Goal: Check status: Check status

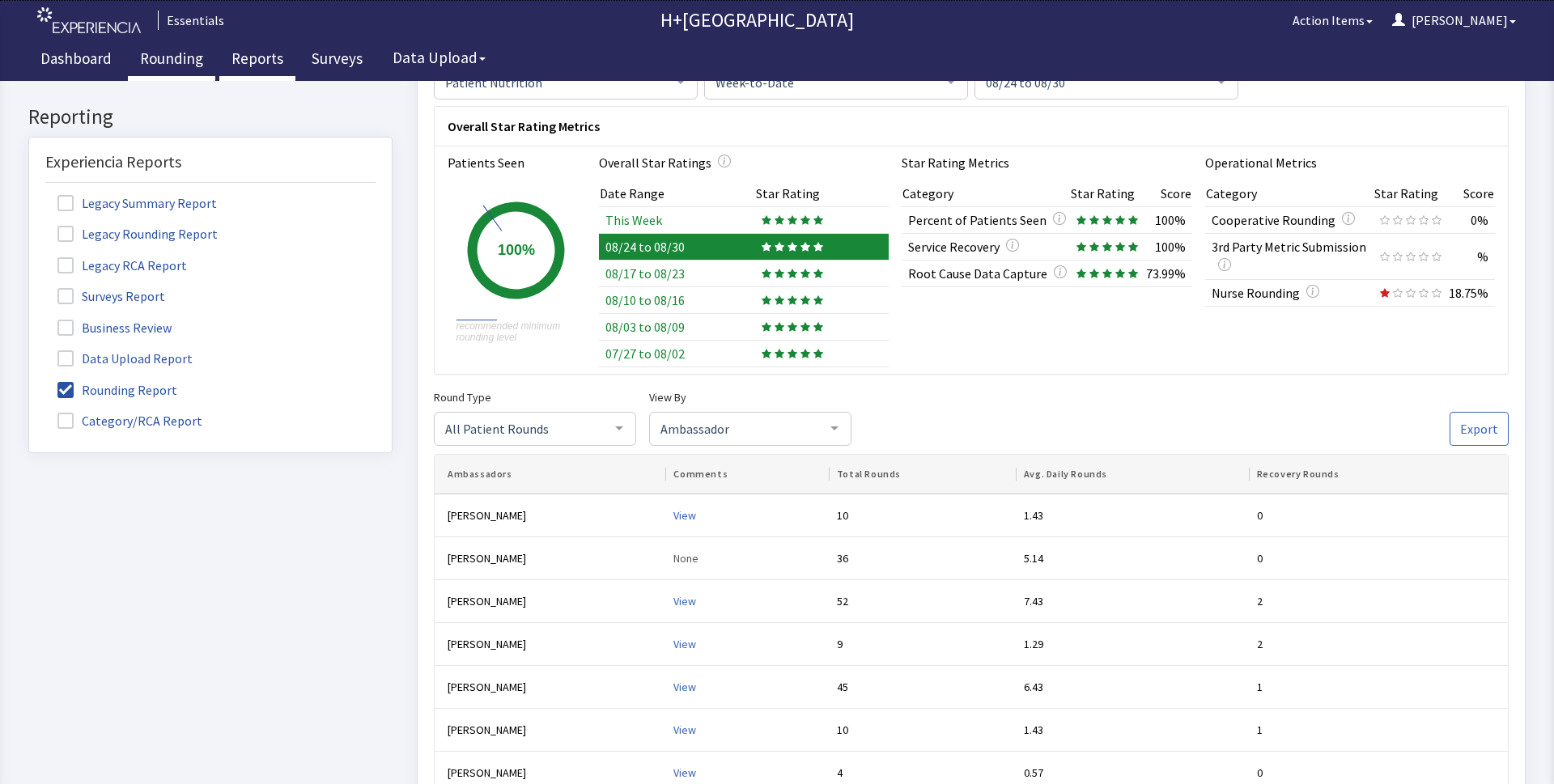
click at [181, 58] on link "Rounding" at bounding box center [171, 60] width 88 height 40
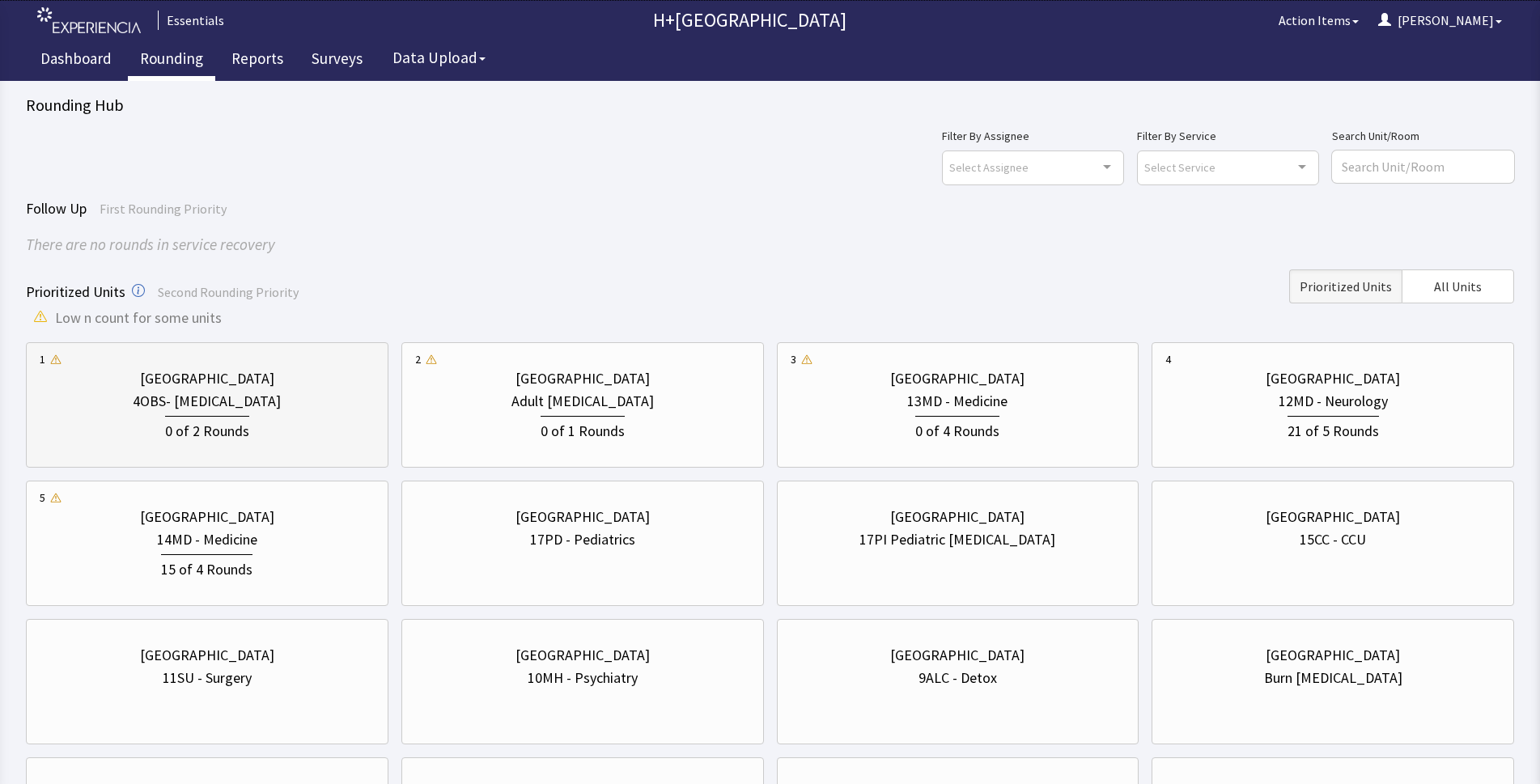
click at [187, 401] on div "4OBS- Postpartum" at bounding box center [207, 401] width 148 height 23
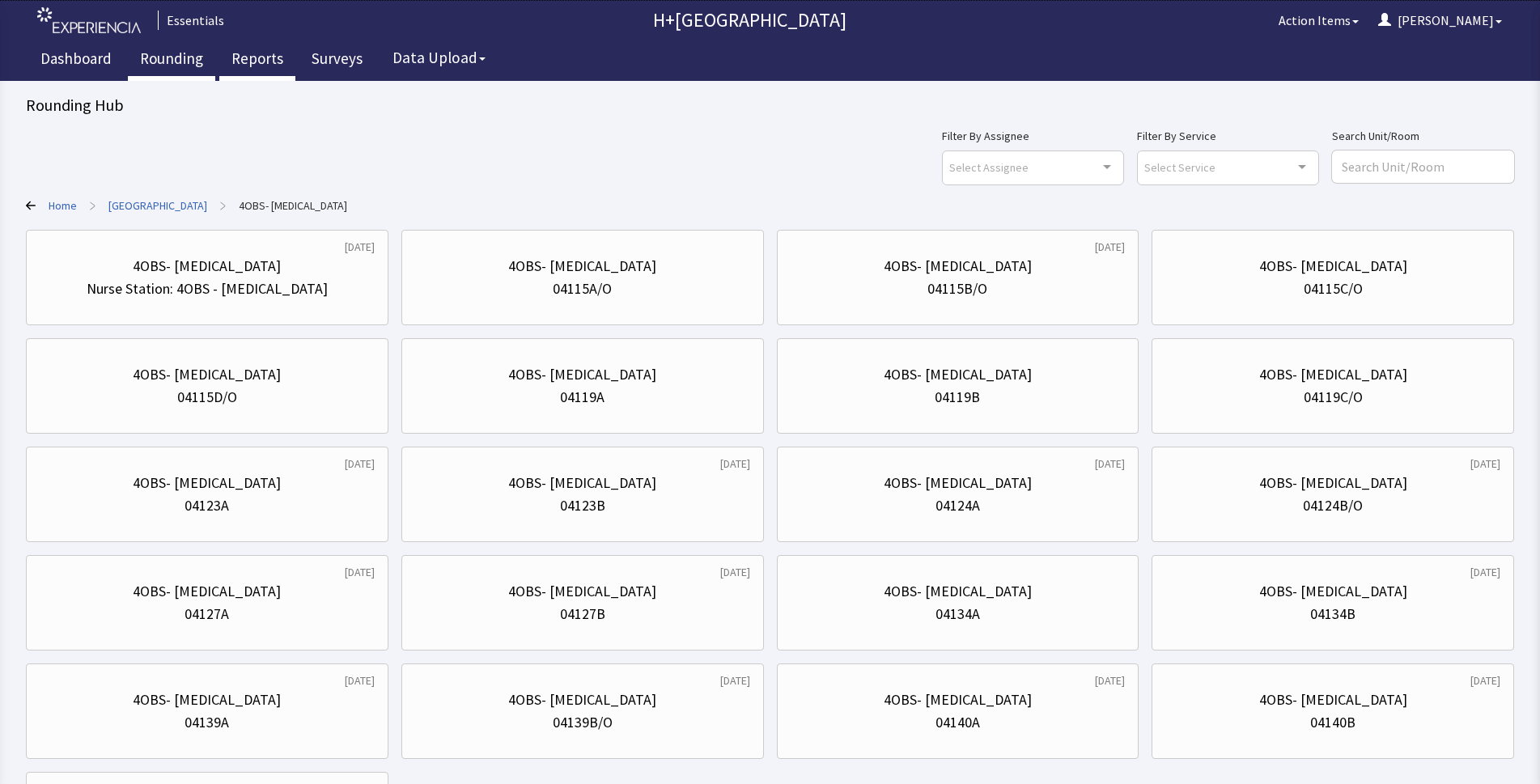
click at [258, 64] on link "Reports" at bounding box center [257, 60] width 76 height 40
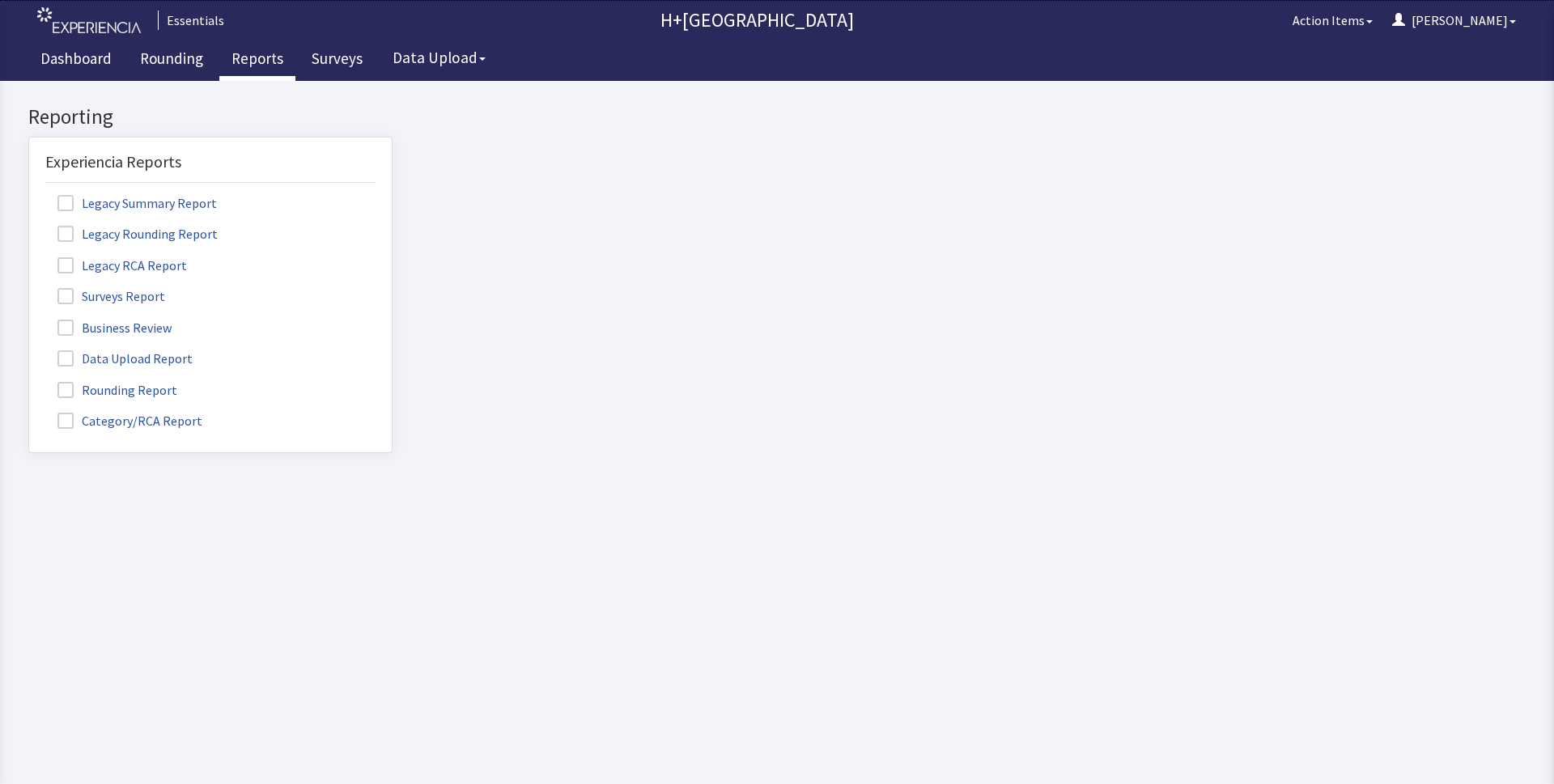
click at [75, 384] on label "Rounding Report" at bounding box center [119, 389] width 148 height 21
click at [29, 381] on input "Rounding Report" at bounding box center [29, 381] width 0 height 0
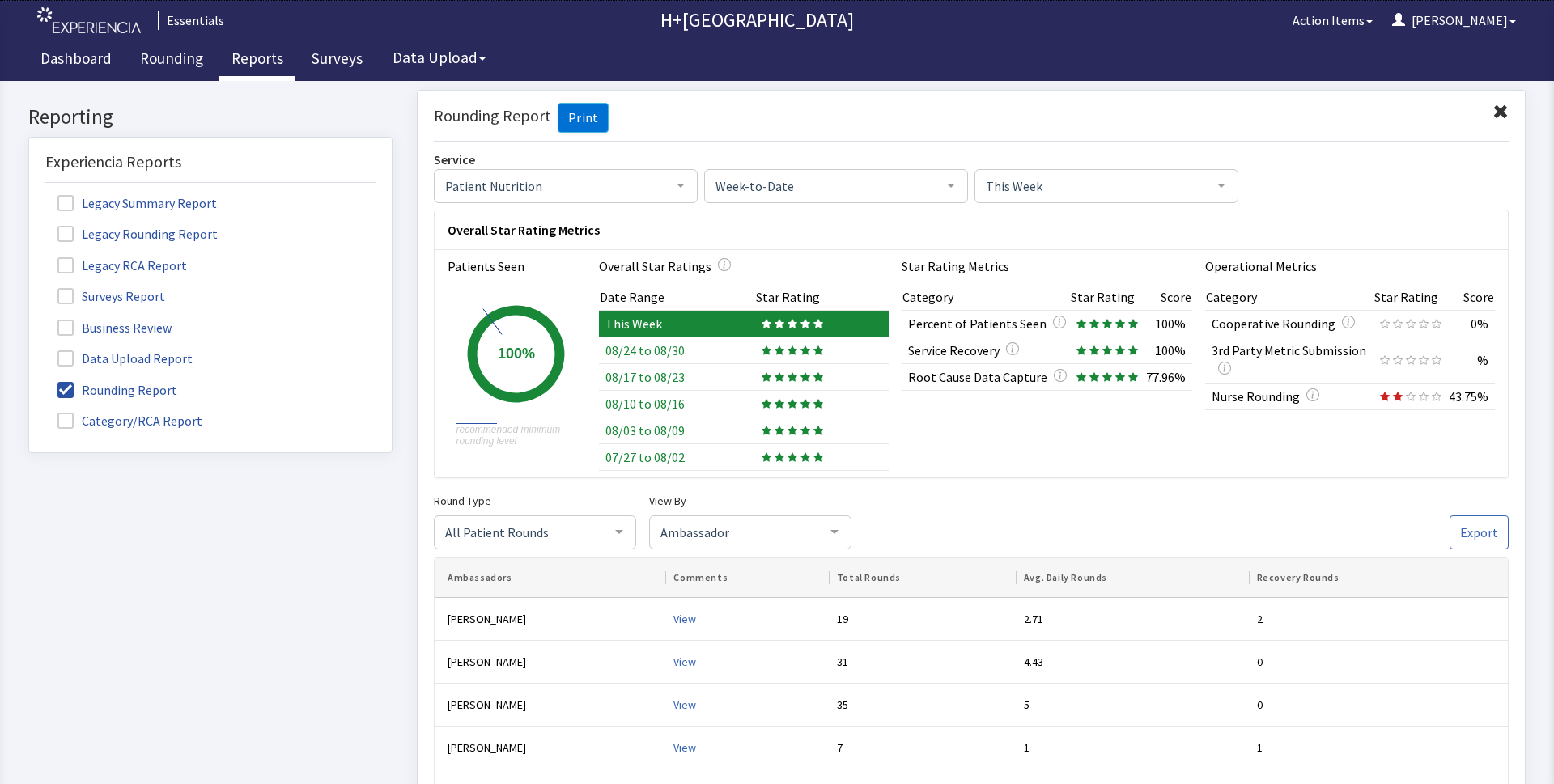
click at [800, 406] on icon at bounding box center [805, 402] width 10 height 9
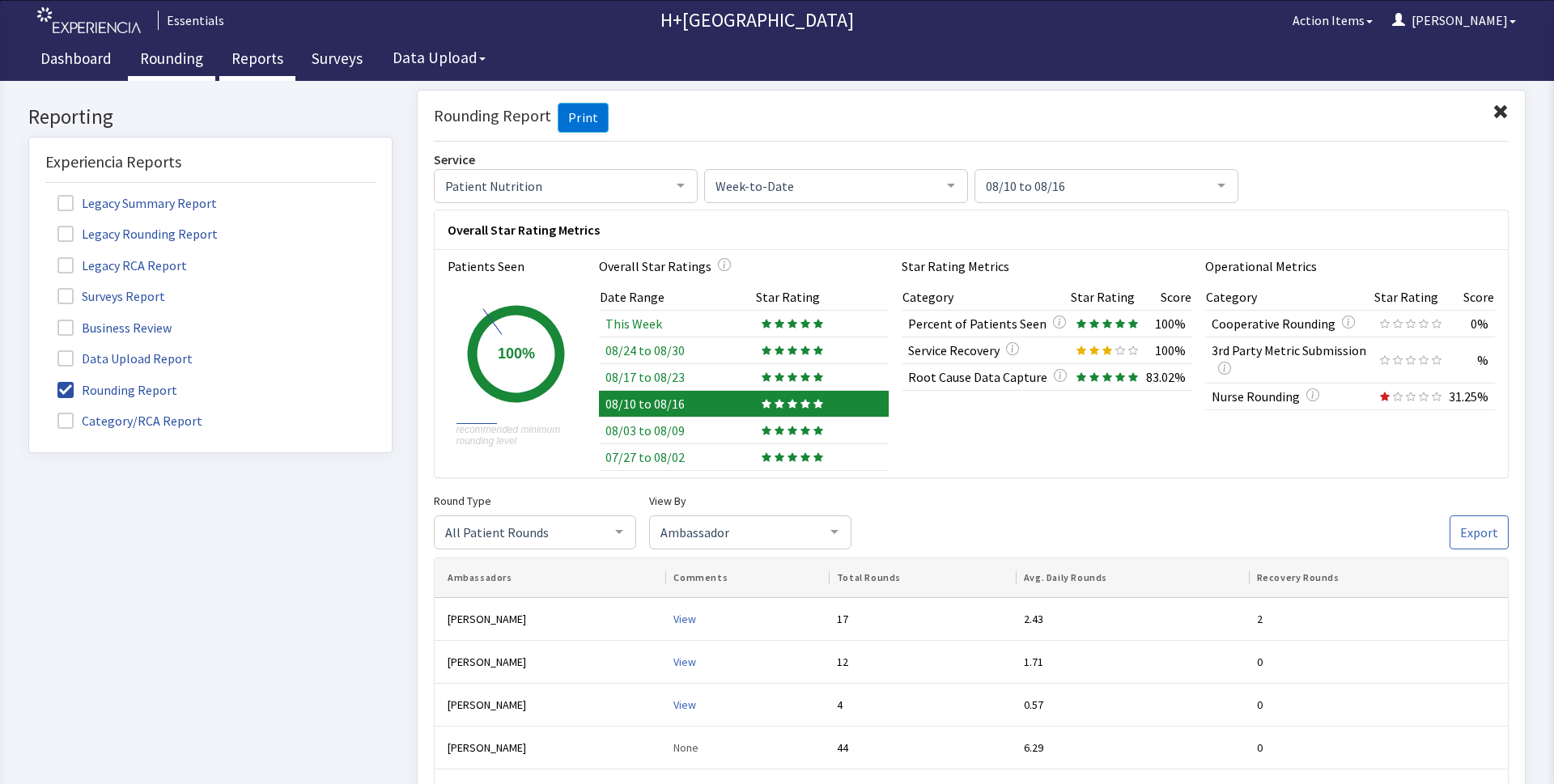
click at [145, 56] on link "Rounding" at bounding box center [171, 60] width 88 height 40
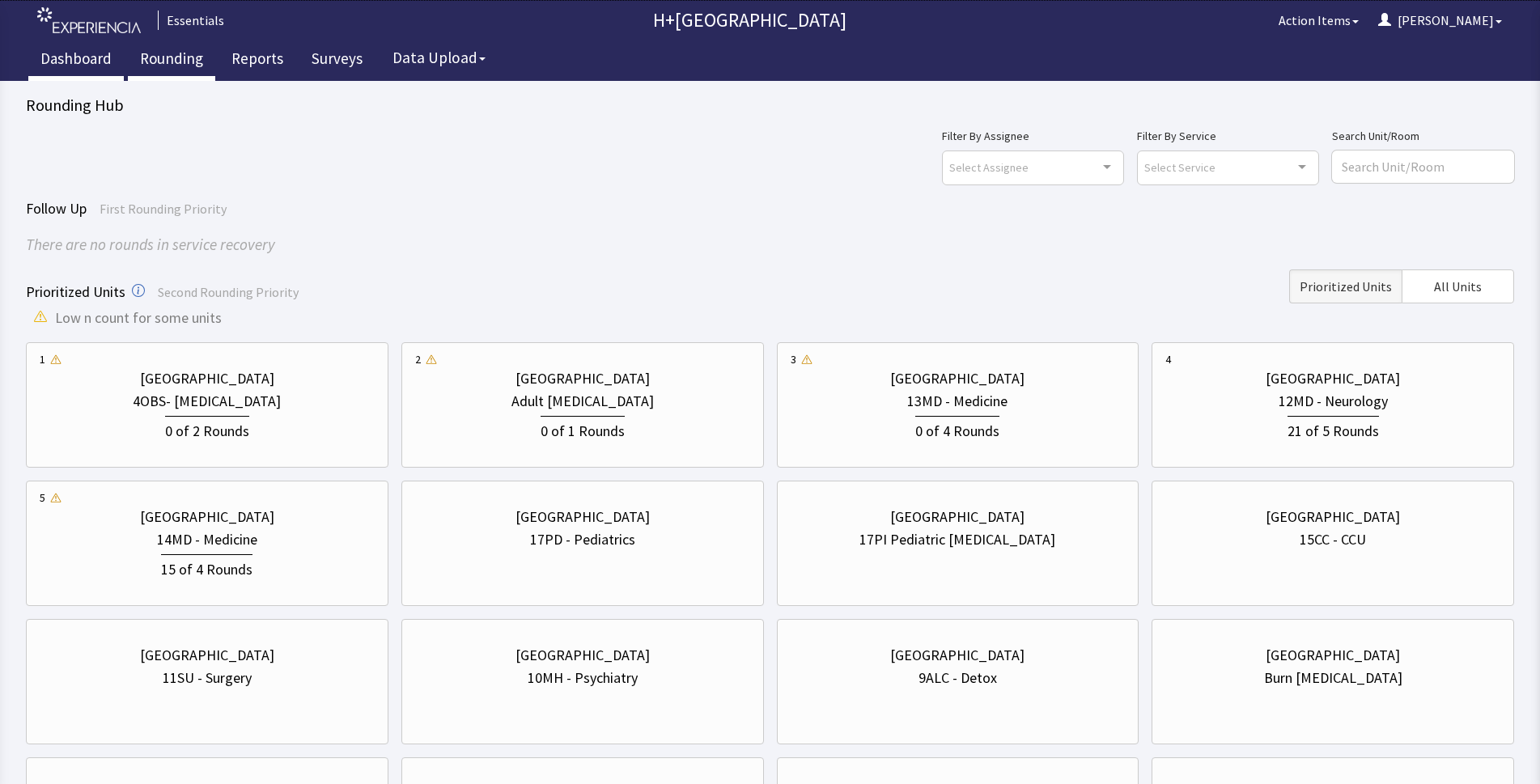
click at [87, 64] on link "Dashboard" at bounding box center [76, 60] width 95 height 40
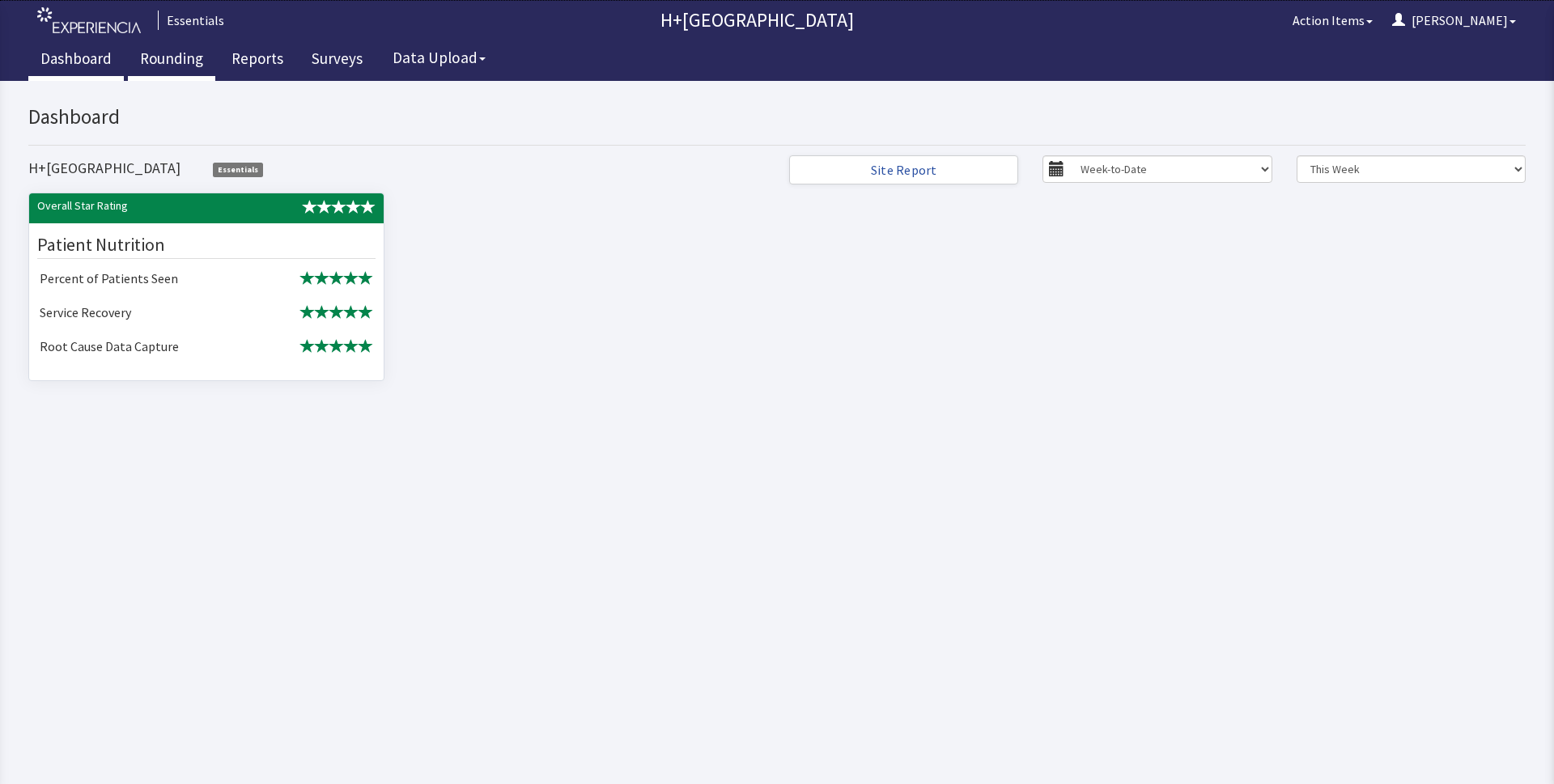
click at [155, 52] on link "Rounding" at bounding box center [171, 60] width 88 height 40
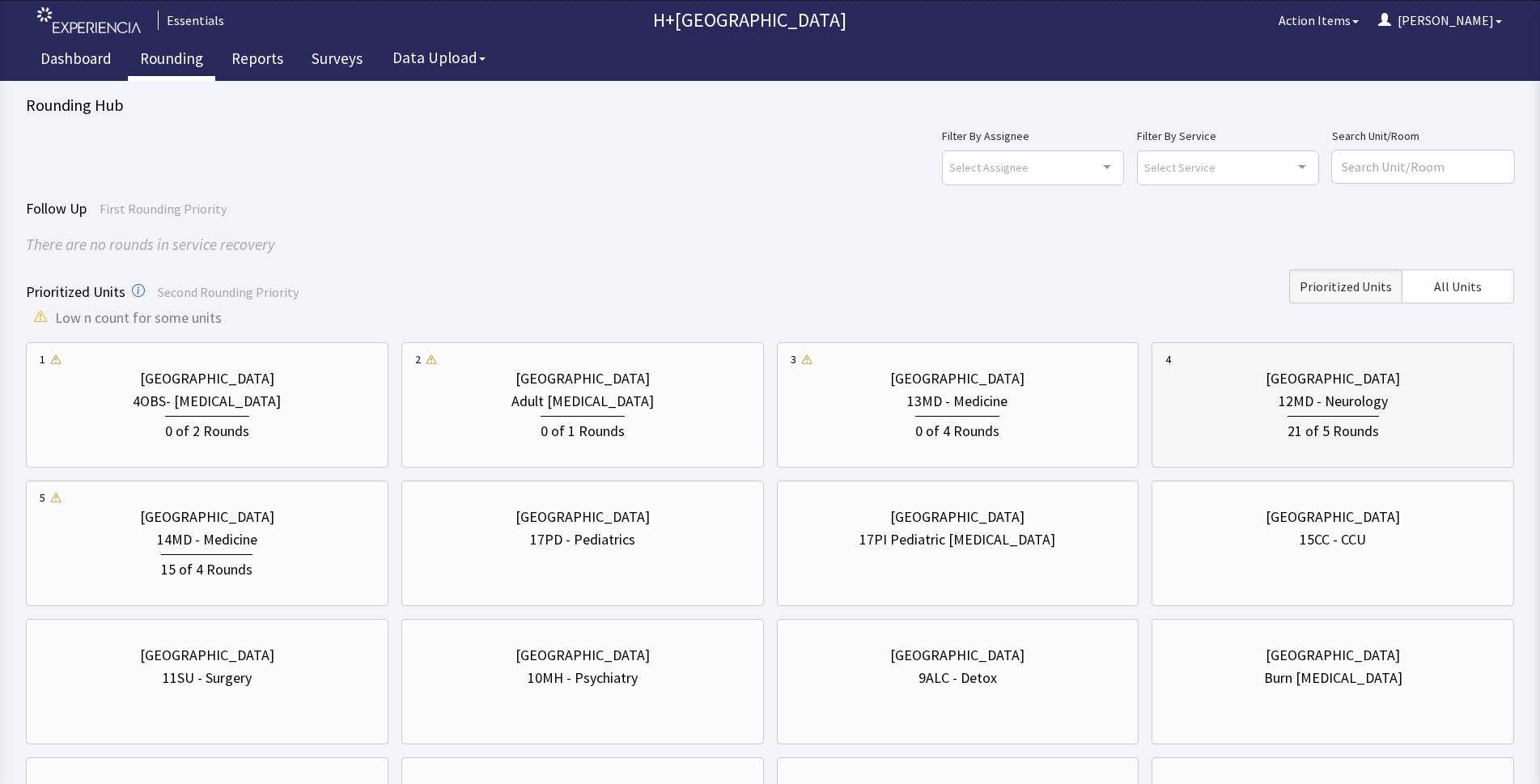
click at [1328, 426] on div "21 of 5 Rounds" at bounding box center [1333, 430] width 91 height 27
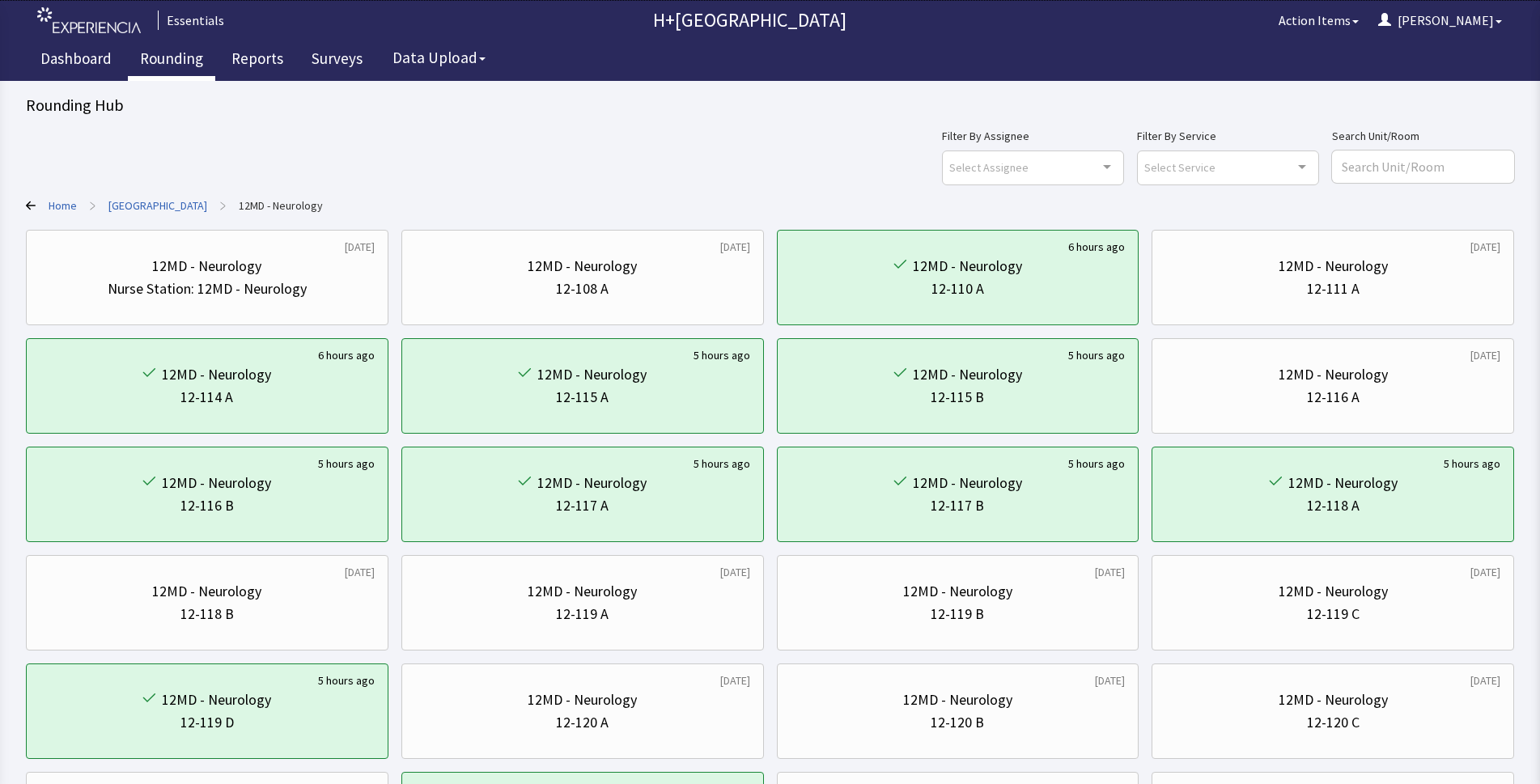
click at [69, 203] on link "Home" at bounding box center [63, 205] width 28 height 16
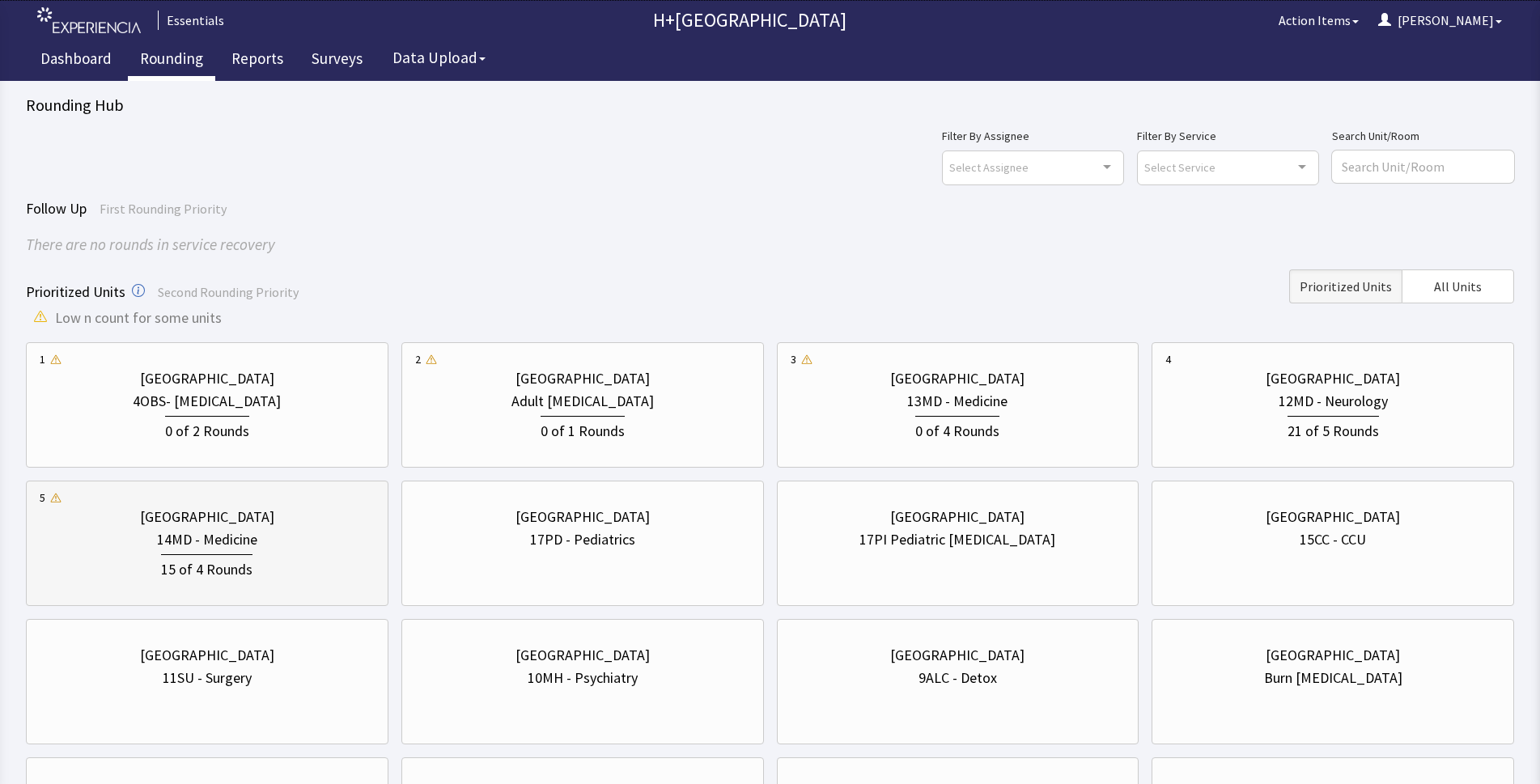
click at [288, 575] on div "15 of 4 Rounds" at bounding box center [207, 566] width 335 height 30
